Goal: Task Accomplishment & Management: Manage account settings

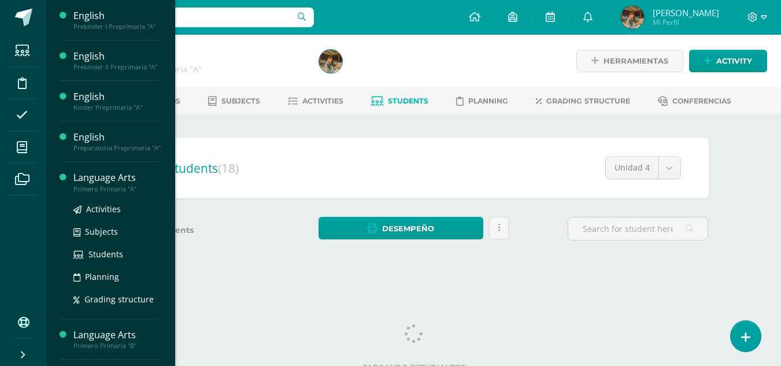
click at [87, 182] on div "Language Arts" at bounding box center [117, 177] width 88 height 13
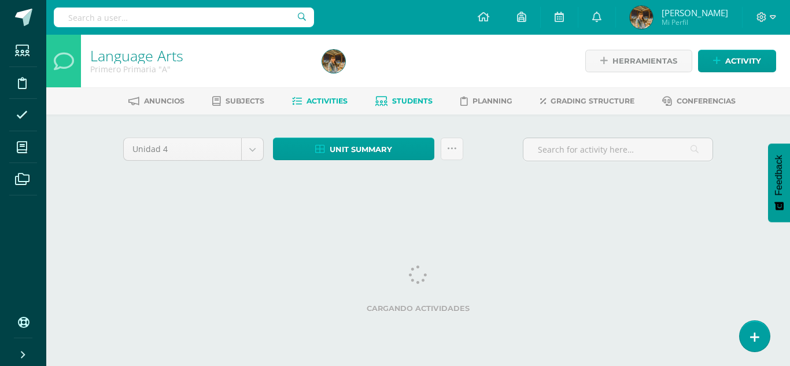
click at [407, 107] on link "Students" at bounding box center [403, 101] width 57 height 19
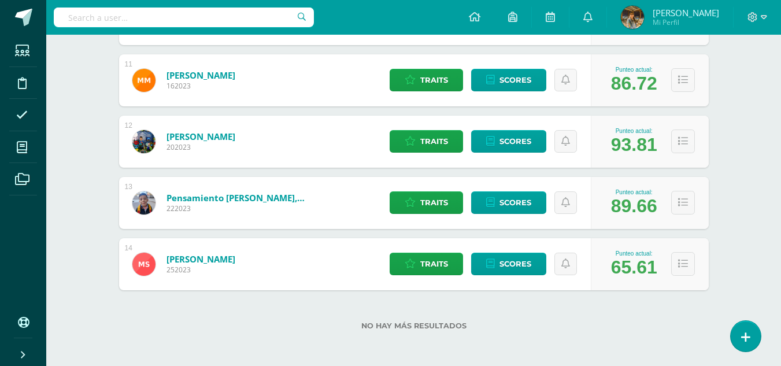
scroll to position [811, 0]
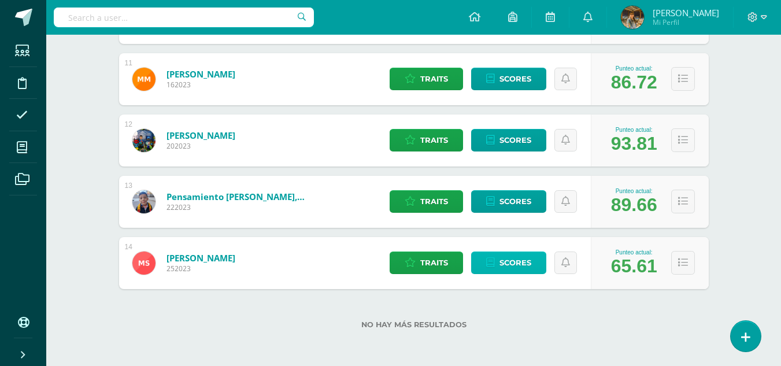
click at [512, 265] on span "Scores" at bounding box center [516, 262] width 32 height 21
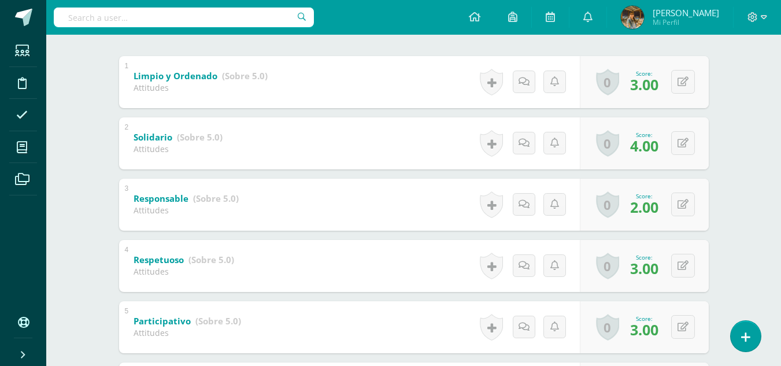
scroll to position [168, 0]
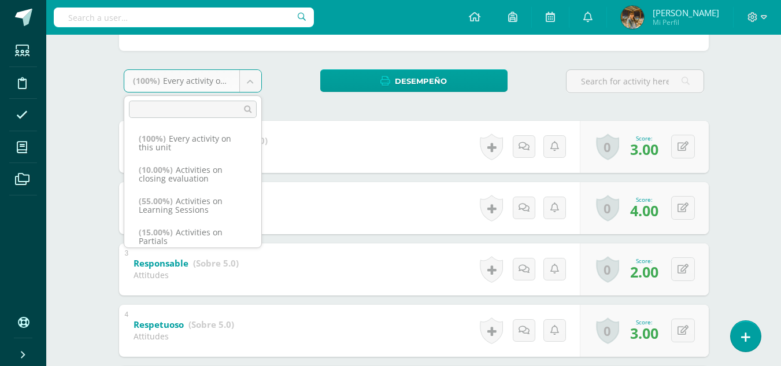
scroll to position [2, 0]
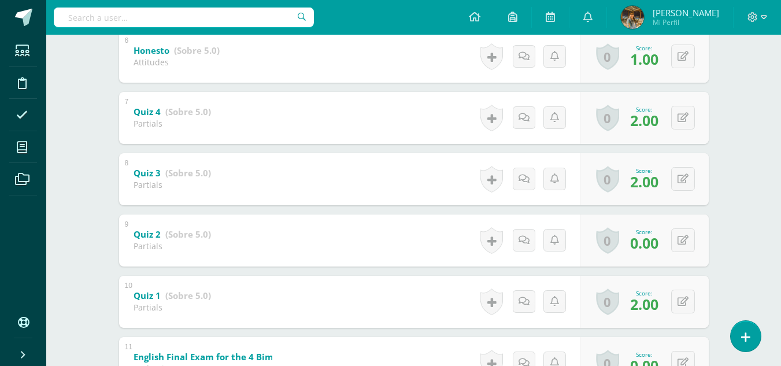
scroll to position [570, 0]
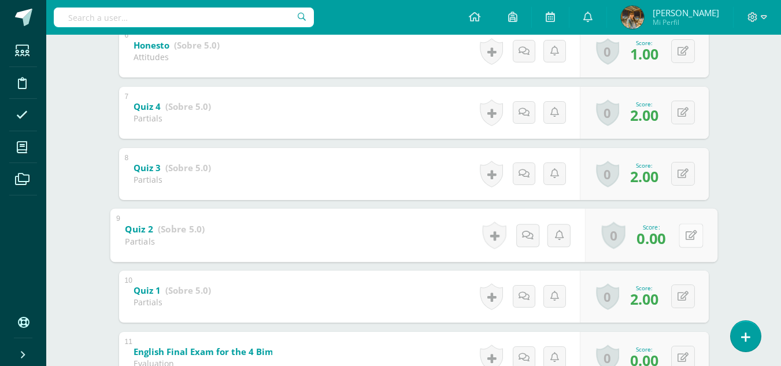
click at [682, 237] on button at bounding box center [691, 235] width 24 height 24
type input "2.00"
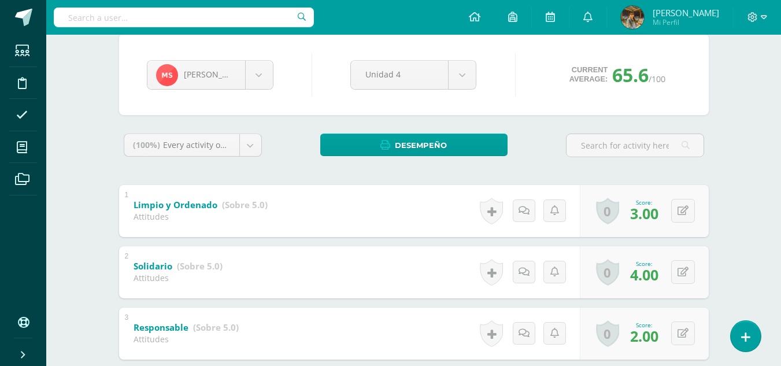
scroll to position [79, 0]
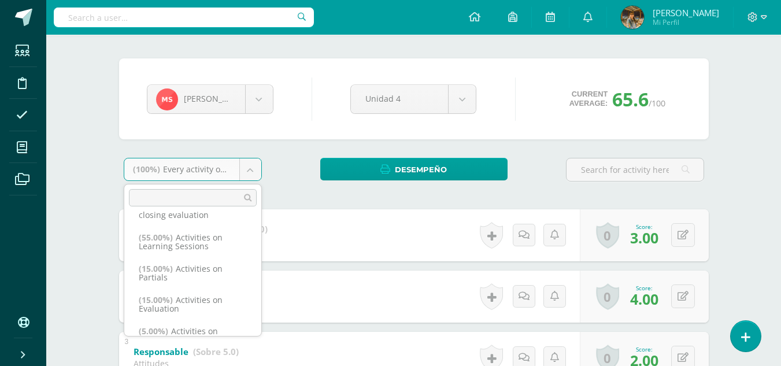
scroll to position [72, 0]
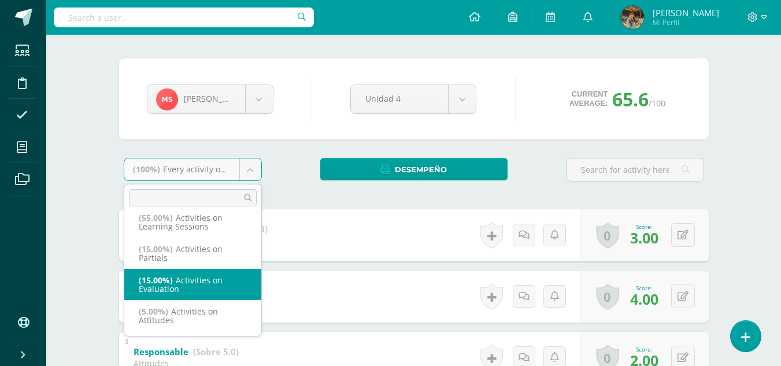
select select "223013"
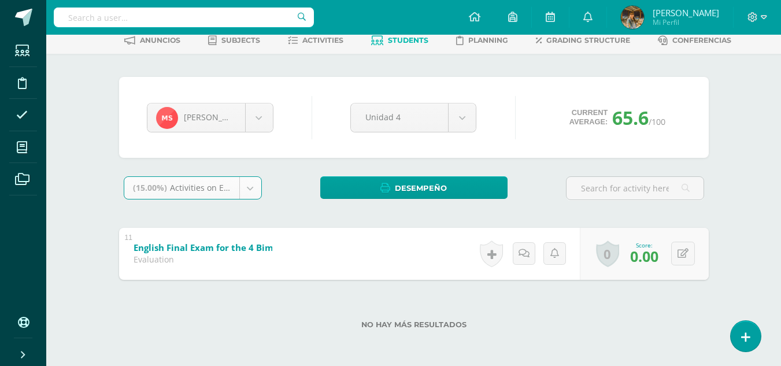
scroll to position [61, 0]
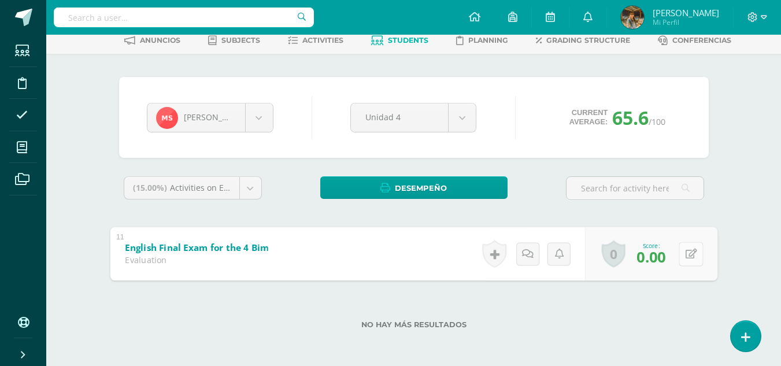
click at [676, 257] on div "0 Badges Badges obtained Aún no hay logros agregados Score: 0.00" at bounding box center [651, 254] width 132 height 54
click at [688, 253] on icon at bounding box center [691, 254] width 12 height 10
type input "20.00"
click at [656, 267] on link at bounding box center [660, 257] width 23 height 23
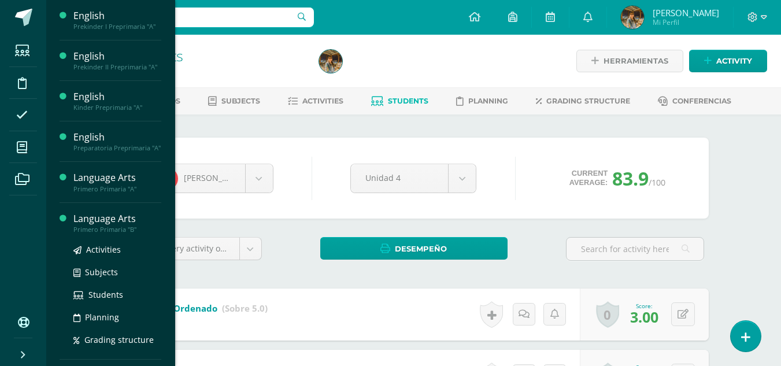
click at [116, 224] on div "Language Arts" at bounding box center [117, 218] width 88 height 13
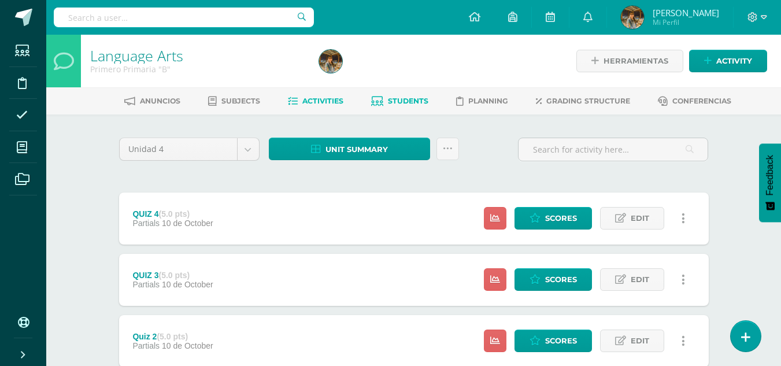
click at [400, 102] on span "Students" at bounding box center [408, 101] width 40 height 9
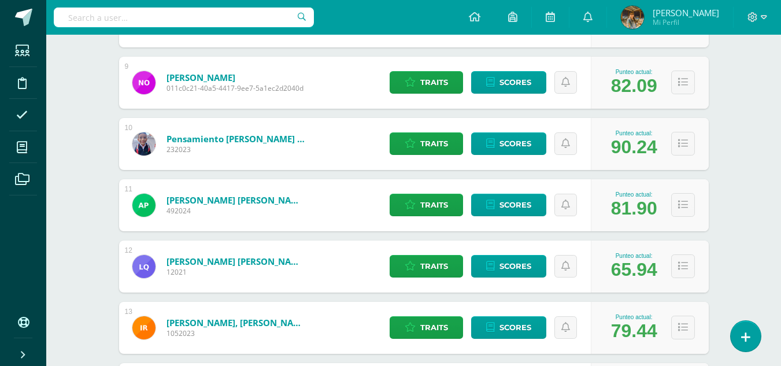
scroll to position [689, 0]
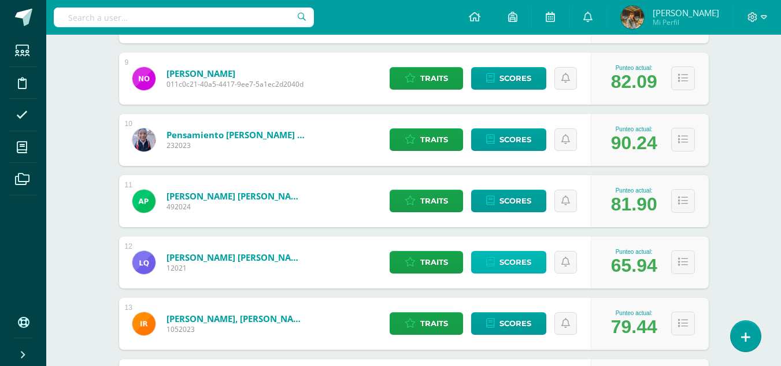
click at [530, 266] on span "Scores" at bounding box center [516, 262] width 32 height 21
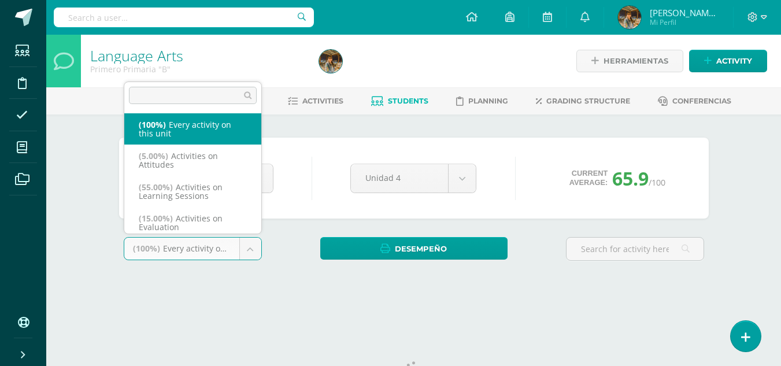
click at [253, 254] on body "Students Discipline Attendance My courses Archivos Soporte Help Reportar un pro…" at bounding box center [390, 156] width 781 height 312
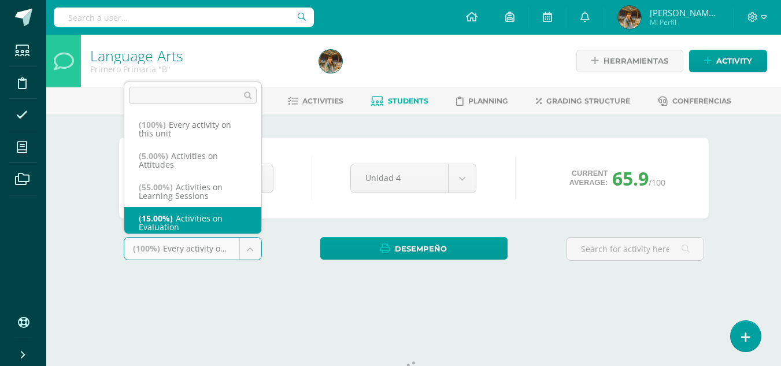
scroll to position [5, 0]
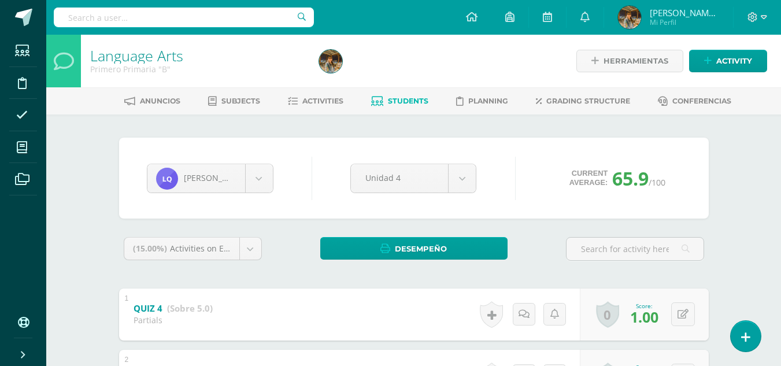
click at [626, 306] on div "Score: 1.00" at bounding box center [645, 314] width 38 height 25
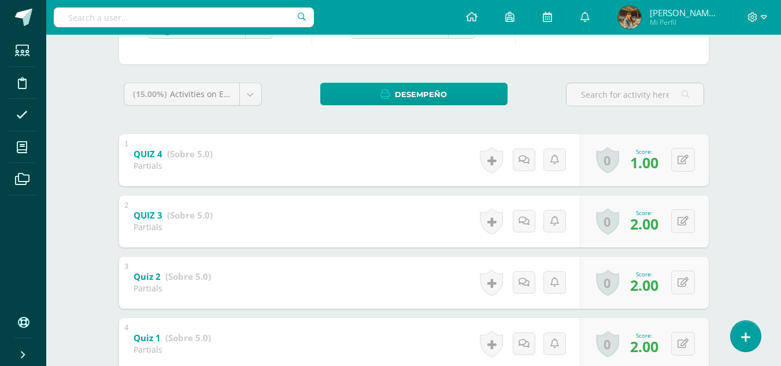
scroll to position [4, 0]
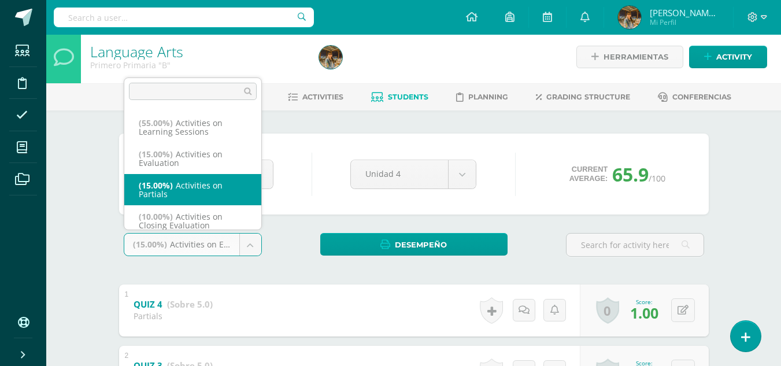
scroll to position [67, 0]
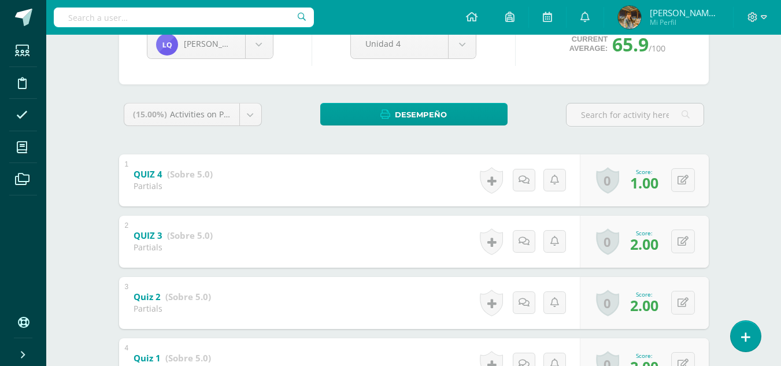
scroll to position [79, 0]
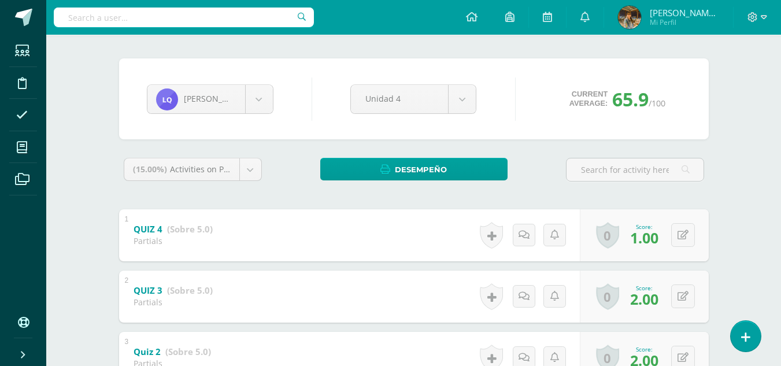
click at [248, 169] on body "Students Discipline Attendance My courses Archivos Soporte Help Reportar un pro…" at bounding box center [390, 224] width 781 height 607
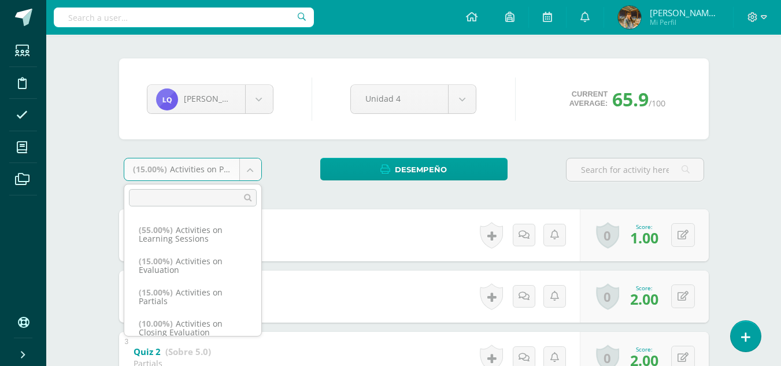
scroll to position [72, 0]
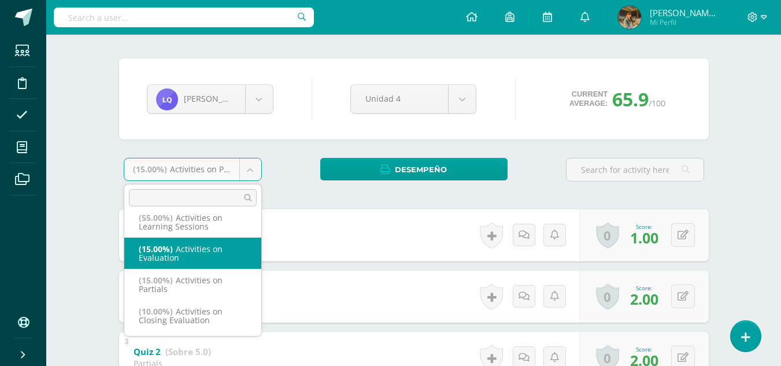
select select "223020"
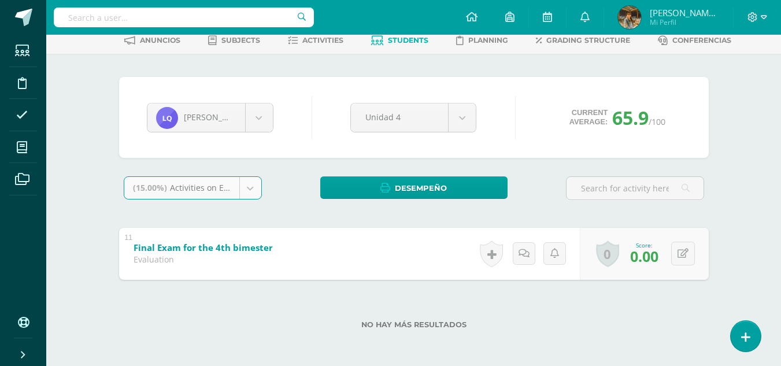
scroll to position [61, 0]
click at [675, 256] on div "0 Badges Badges obtained Aún no hay logros agregados Score: 0.00" at bounding box center [644, 254] width 129 height 52
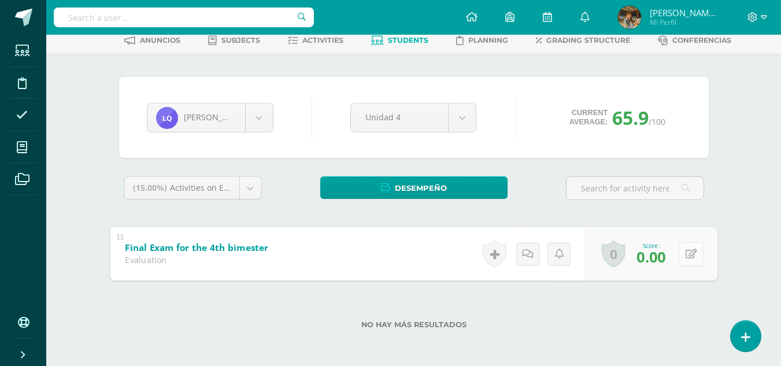
click at [689, 257] on icon at bounding box center [691, 254] width 12 height 10
click at [629, 260] on input "0.00" at bounding box center [612, 256] width 46 height 23
click at [628, 256] on input "0.00" at bounding box center [612, 256] width 46 height 23
type input "2"
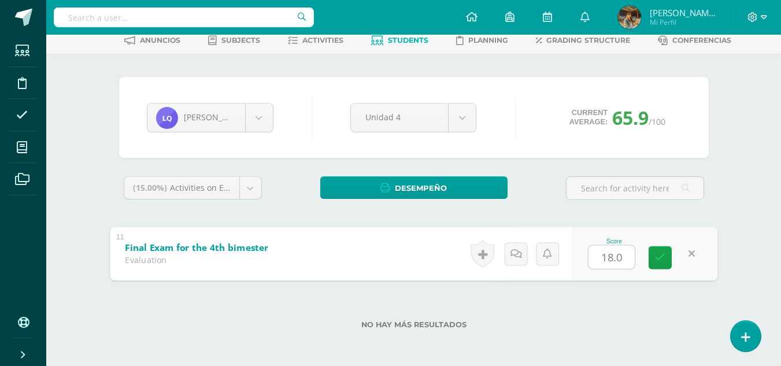
type input "18.00"
click at [659, 263] on icon at bounding box center [660, 258] width 10 height 10
